Goal: Task Accomplishment & Management: Manage account settings

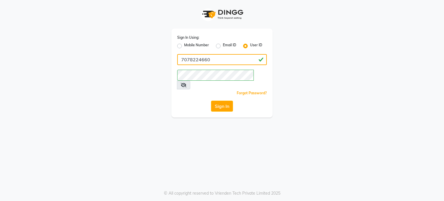
click at [215, 59] on input "7078224660" at bounding box center [222, 59] width 90 height 11
click at [179, 43] on div "Mobile Number" at bounding box center [193, 46] width 32 height 7
click at [211, 63] on input "7078224660" at bounding box center [222, 59] width 90 height 11
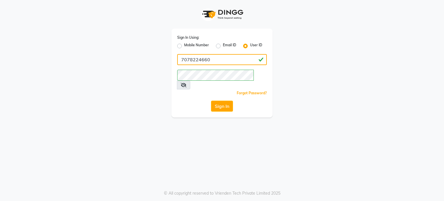
click at [211, 63] on input "7078224660" at bounding box center [222, 59] width 90 height 11
drag, startPoint x: 211, startPoint y: 63, endPoint x: 203, endPoint y: 53, distance: 12.6
click at [203, 53] on div "Sign In Using: Mobile Number Email ID User ID 7078224660 Remember me Forgot Pas…" at bounding box center [222, 73] width 101 height 89
type input "krimson@123"
click at [189, 101] on div "Sign In" at bounding box center [222, 106] width 90 height 11
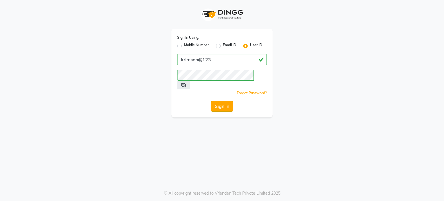
click at [223, 101] on button "Sign In" at bounding box center [222, 106] width 22 height 11
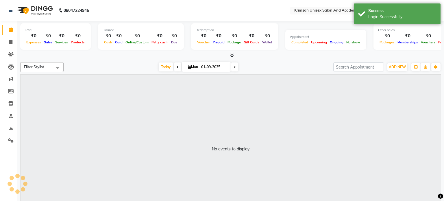
select select "en"
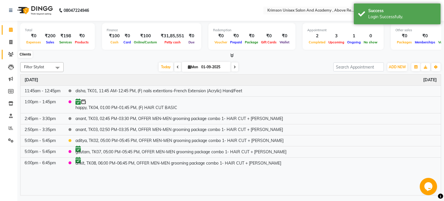
click at [8, 54] on icon at bounding box center [10, 54] width 5 height 4
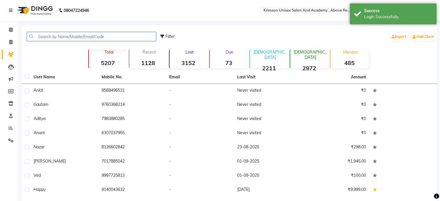
click at [61, 36] on input "text" at bounding box center [91, 36] width 129 height 9
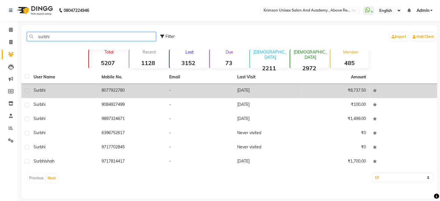
type input "surbhi"
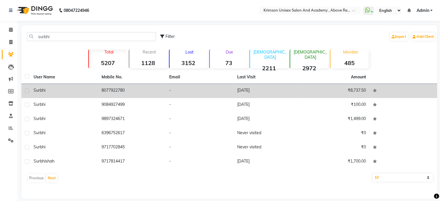
click at [119, 95] on td "8077922780" at bounding box center [132, 91] width 68 height 14
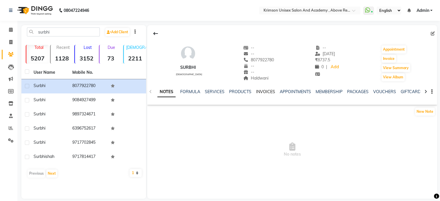
click at [266, 90] on link "INVOICES" at bounding box center [265, 91] width 19 height 5
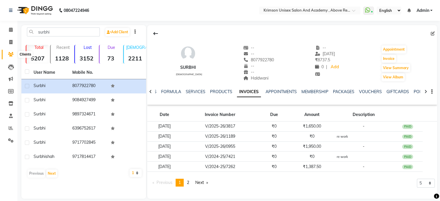
click at [9, 56] on icon at bounding box center [10, 54] width 5 height 4
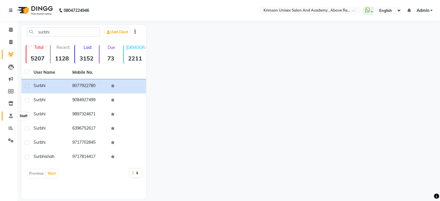
click at [9, 117] on icon at bounding box center [11, 116] width 4 height 4
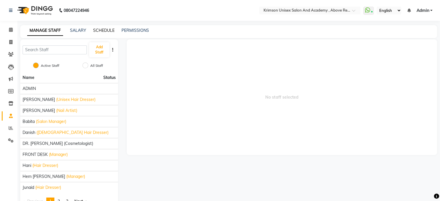
click at [101, 29] on link "SCHEDULE" at bounding box center [103, 30] width 21 height 5
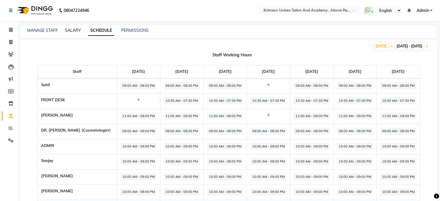
click at [69, 28] on link "SALARY" at bounding box center [73, 30] width 16 height 5
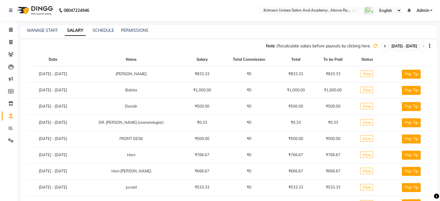
click at [382, 46] on span at bounding box center [384, 46] width 5 height 8
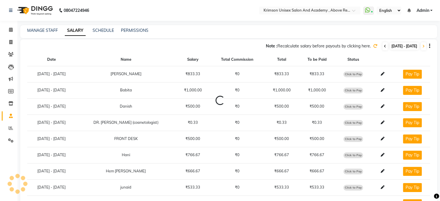
click at [382, 46] on span at bounding box center [384, 46] width 5 height 8
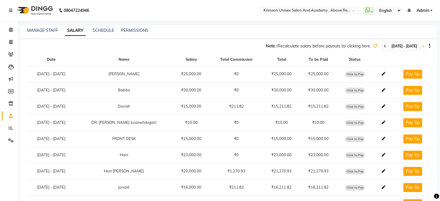
click at [382, 46] on span at bounding box center [384, 46] width 5 height 8
click at [356, 44] on div "Note : Recalculate salary before payouts by clicking here. [DATE] - [DATE]" at bounding box center [225, 46] width 410 height 9
click at [373, 47] on icon at bounding box center [375, 46] width 4 height 4
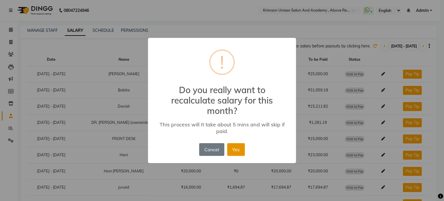
click at [242, 151] on button "Yes" at bounding box center [236, 149] width 18 height 13
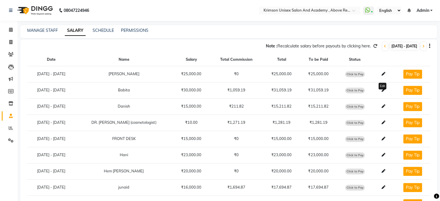
click at [380, 89] on span at bounding box center [383, 90] width 8 height 5
click at [382, 89] on icon at bounding box center [384, 90] width 4 height 4
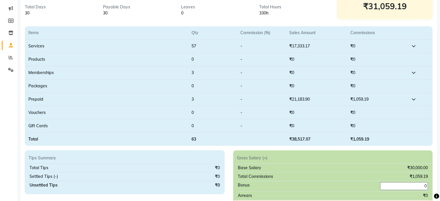
scroll to position [76, 0]
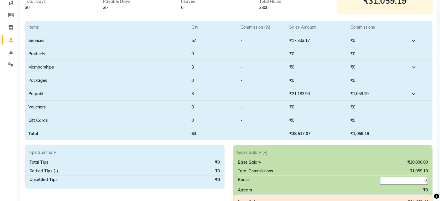
click at [417, 92] on td at bounding box center [420, 93] width 25 height 13
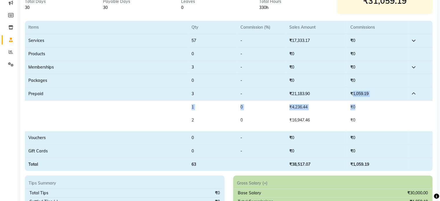
drag, startPoint x: 352, startPoint y: 93, endPoint x: 369, endPoint y: 103, distance: 20.0
click at [369, 103] on tbody "Services 57 - ₹17,333.17 ₹0 Items Qty Commission (%) Sales Amount Commissions 1…" at bounding box center [229, 96] width 408 height 124
click at [224, 91] on td "3" at bounding box center [212, 93] width 49 height 13
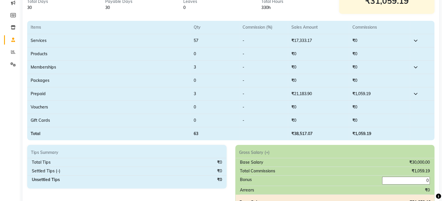
scroll to position [0, 0]
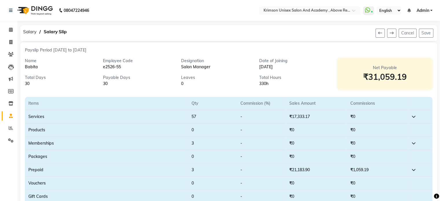
click at [426, 9] on span "Admin" at bounding box center [422, 11] width 13 height 6
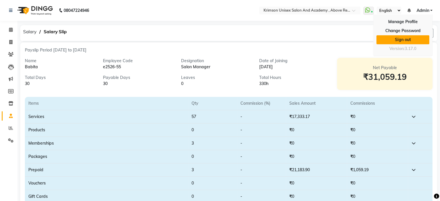
click at [403, 40] on link "Sign out" at bounding box center [402, 39] width 53 height 9
